Goal: Communication & Community: Answer question/provide support

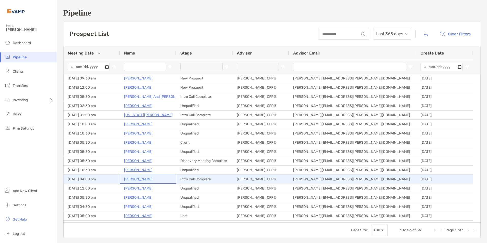
click at [135, 178] on p "Angela Schiller" at bounding box center [138, 179] width 29 height 6
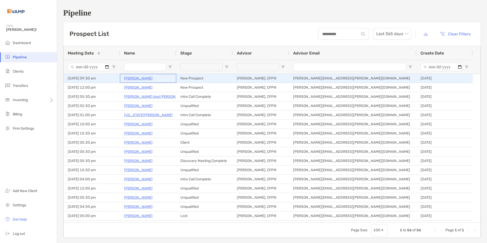
click at [136, 79] on p "[PERSON_NAME]" at bounding box center [138, 78] width 29 height 6
click at [135, 77] on p "[PERSON_NAME]" at bounding box center [138, 78] width 29 height 6
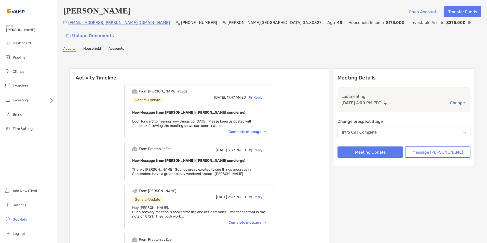
click at [263, 95] on div "Reply" at bounding box center [254, 97] width 17 height 5
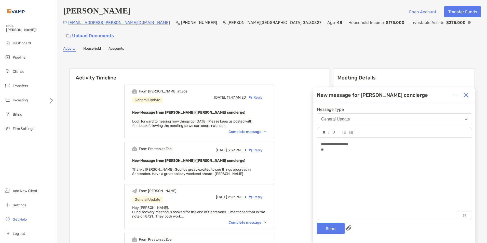
scroll to position [25, 0]
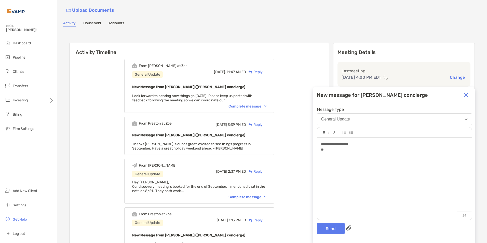
click at [267, 195] on div "Complete message" at bounding box center [248, 197] width 38 height 4
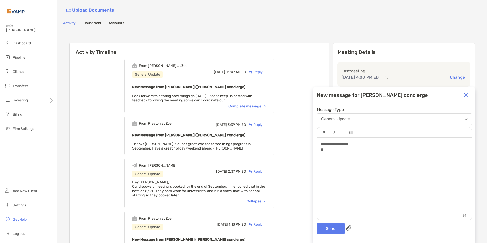
scroll to position [51, 0]
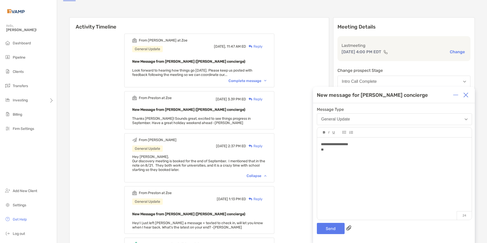
click at [332, 149] on div "**" at bounding box center [394, 149] width 147 height 5
click at [336, 227] on button "Send" at bounding box center [331, 228] width 28 height 11
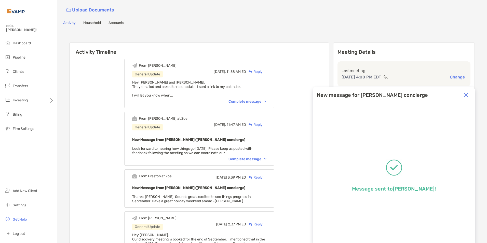
scroll to position [0, 0]
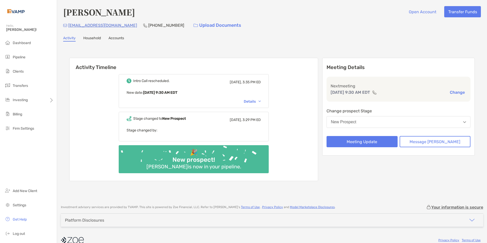
click at [261, 102] on div "Details" at bounding box center [252, 101] width 17 height 4
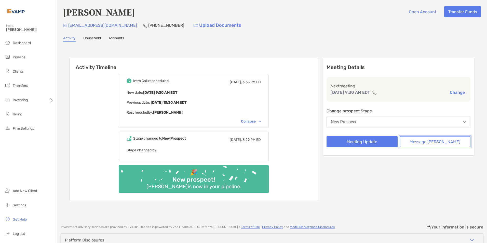
click at [457, 142] on button "Message [PERSON_NAME]" at bounding box center [435, 141] width 71 height 11
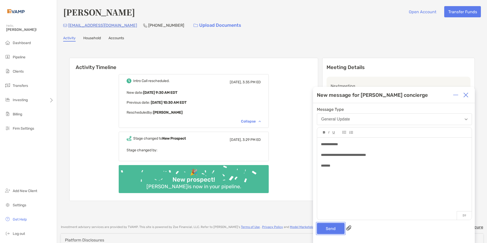
click at [331, 226] on button "Send" at bounding box center [331, 228] width 28 height 11
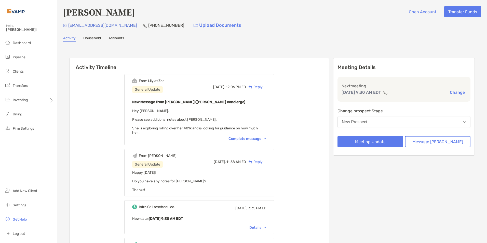
click at [267, 137] on div "Complete message" at bounding box center [248, 139] width 38 height 4
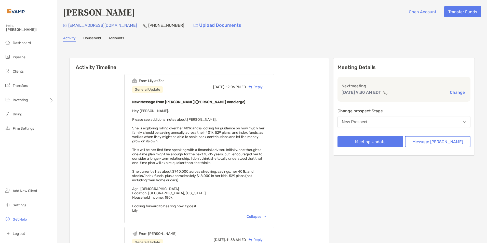
drag, startPoint x: 141, startPoint y: 110, endPoint x: 213, endPoint y: 211, distance: 123.5
click at [213, 211] on div "New Message from [PERSON_NAME] ([PERSON_NAME] concierge) Hey [PERSON_NAME], Ple…" at bounding box center [199, 156] width 134 height 114
copy span "Hey [PERSON_NAME], Please see additional notes about [PERSON_NAME]. She is expl…"
click at [263, 87] on div "Reply" at bounding box center [254, 86] width 17 height 5
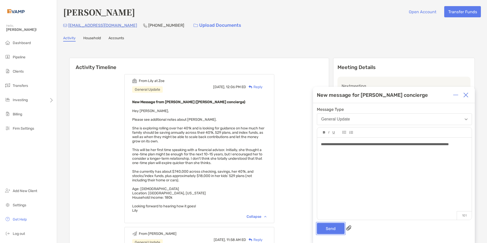
click at [334, 231] on button "Send" at bounding box center [331, 228] width 28 height 11
